Goal: Task Accomplishment & Management: Manage account settings

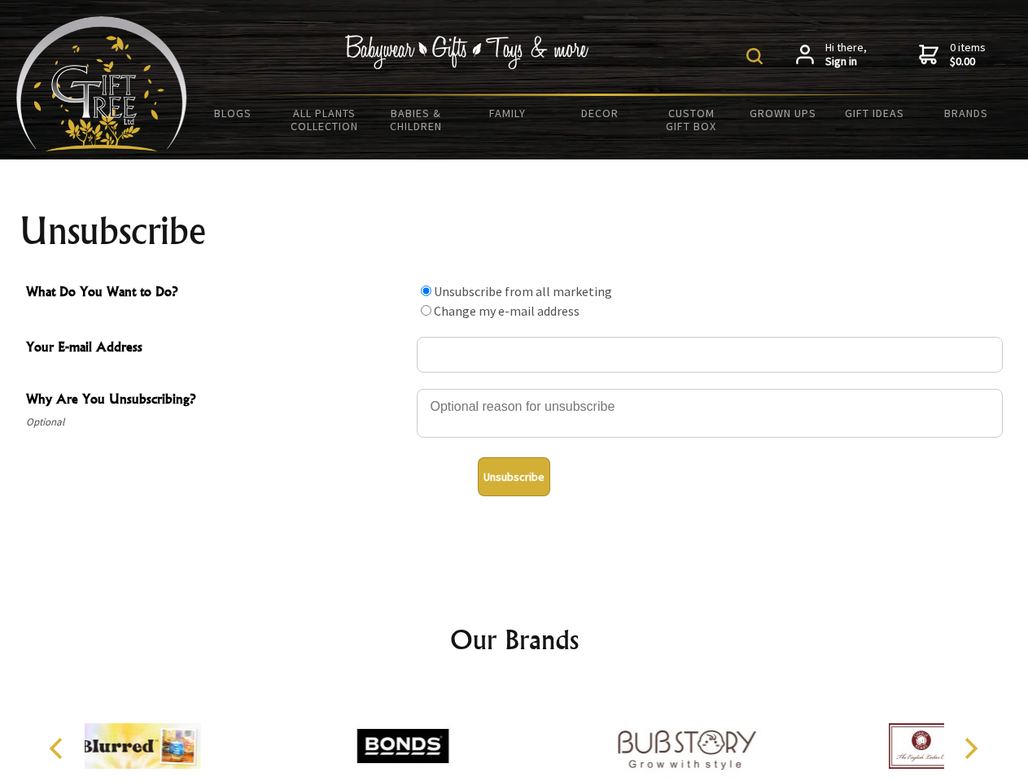
click at [757, 56] on img at bounding box center [754, 56] width 16 height 16
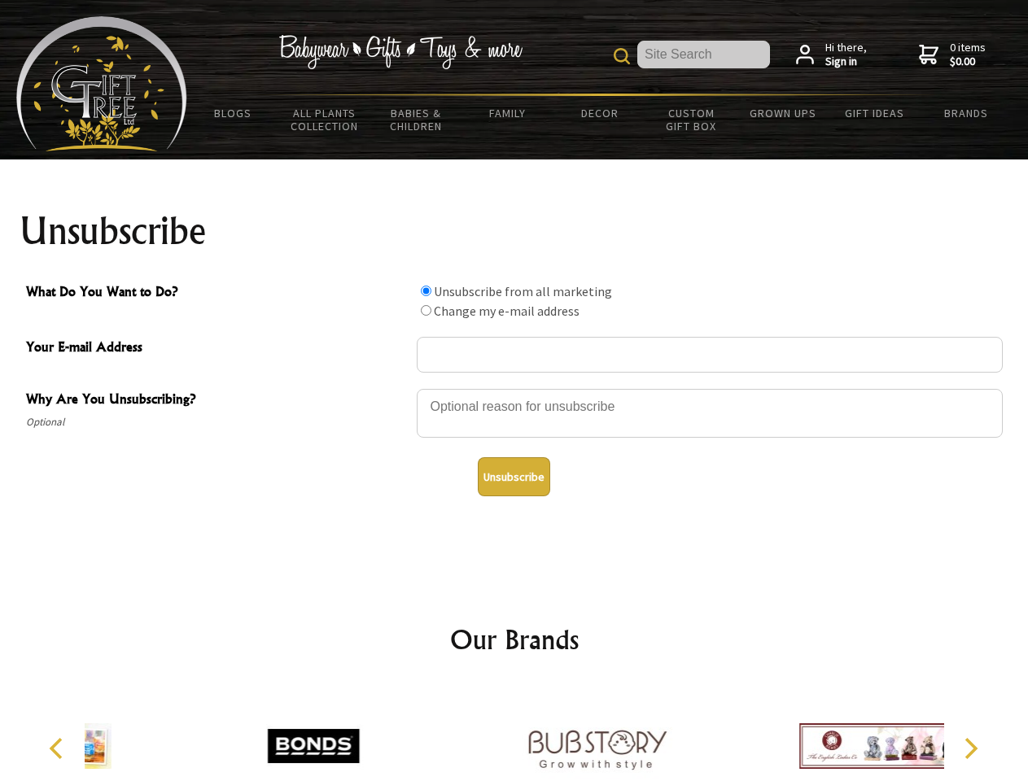
click at [514, 388] on div at bounding box center [710, 415] width 586 height 57
click at [426, 291] on input "What Do You Want to Do?" at bounding box center [426, 291] width 11 height 11
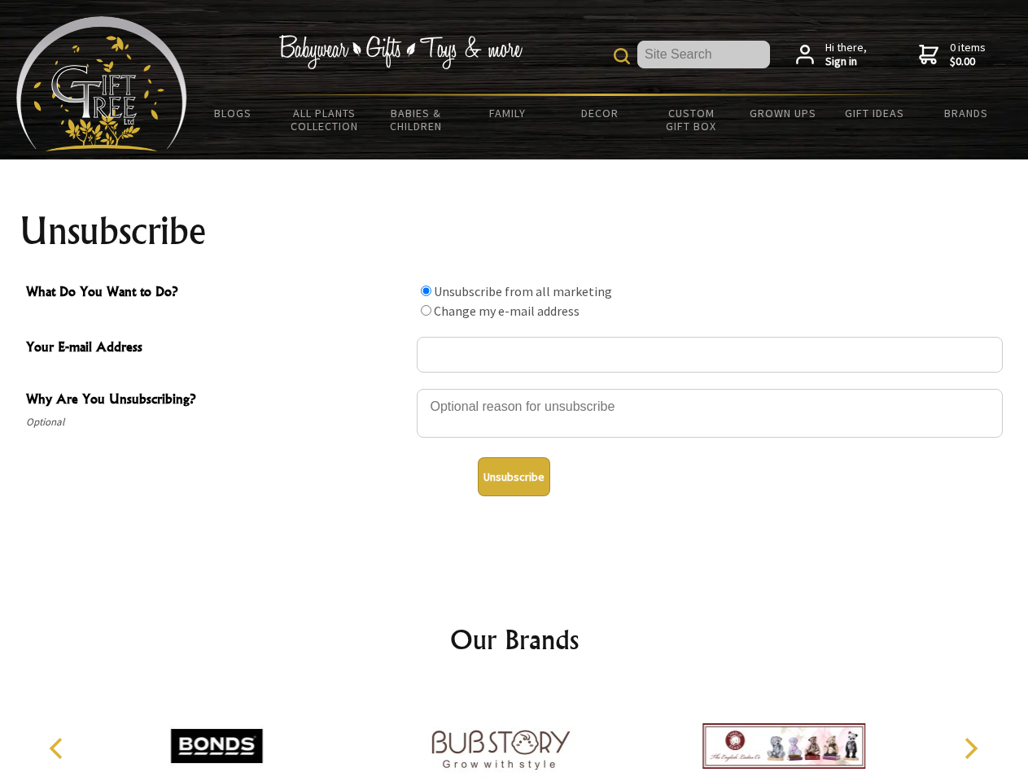
click at [426, 310] on input "What Do You Want to Do?" at bounding box center [426, 310] width 11 height 11
radio input "true"
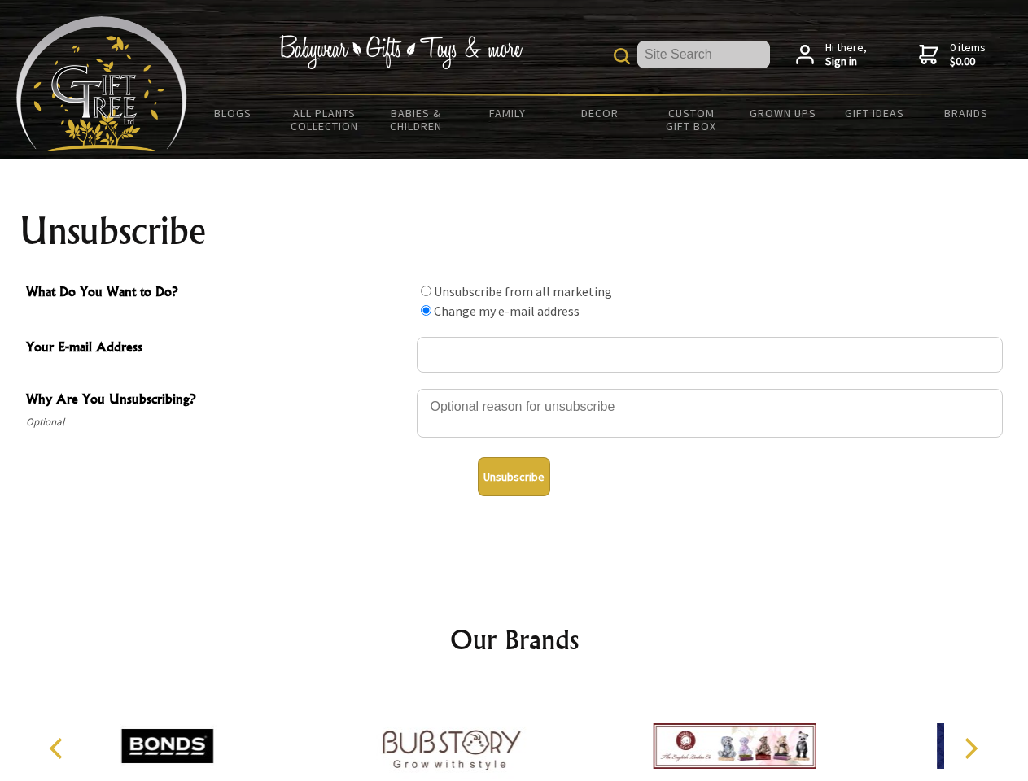
click at [514, 477] on button "Unsubscribe" at bounding box center [514, 476] width 72 height 39
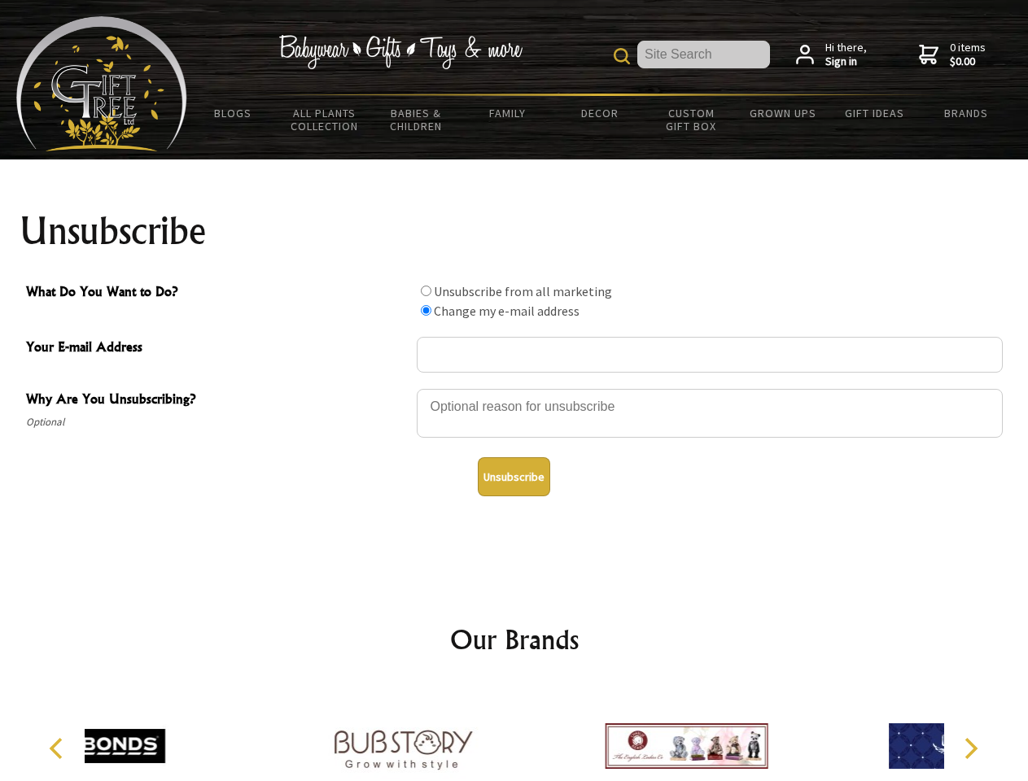
click at [545, 733] on div at bounding box center [686, 748] width 283 height 127
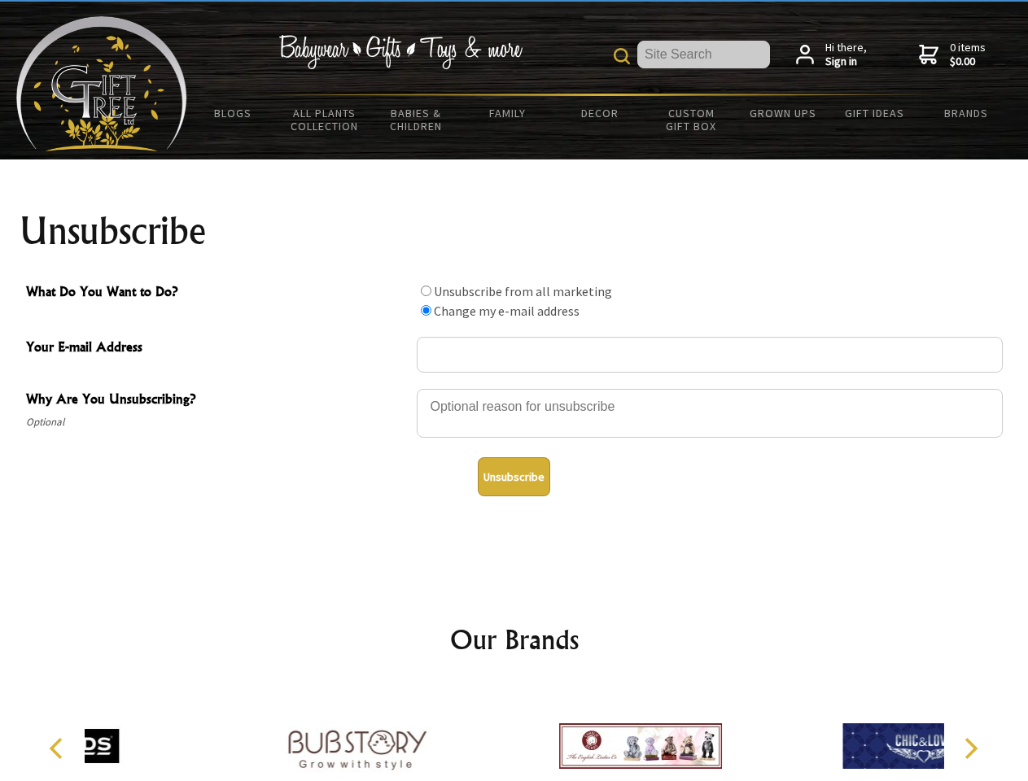
click at [59, 749] on icon "Previous" at bounding box center [57, 748] width 21 height 21
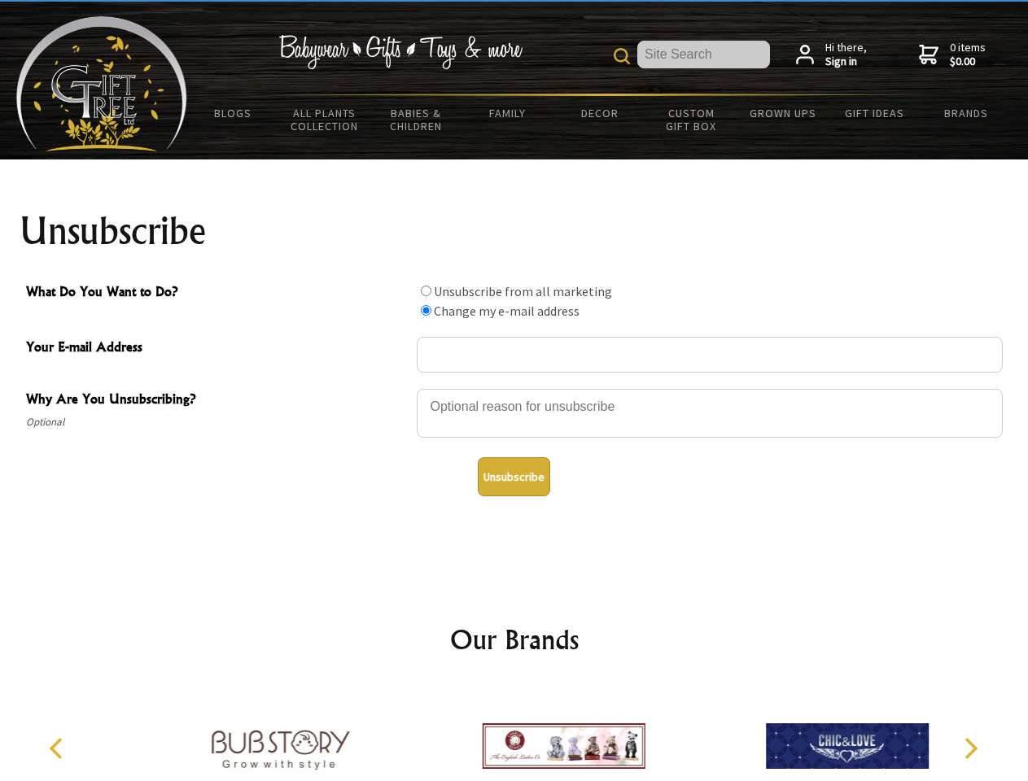
click at [970, 749] on icon "Next" at bounding box center [969, 748] width 21 height 21
